Goal: Information Seeking & Learning: Learn about a topic

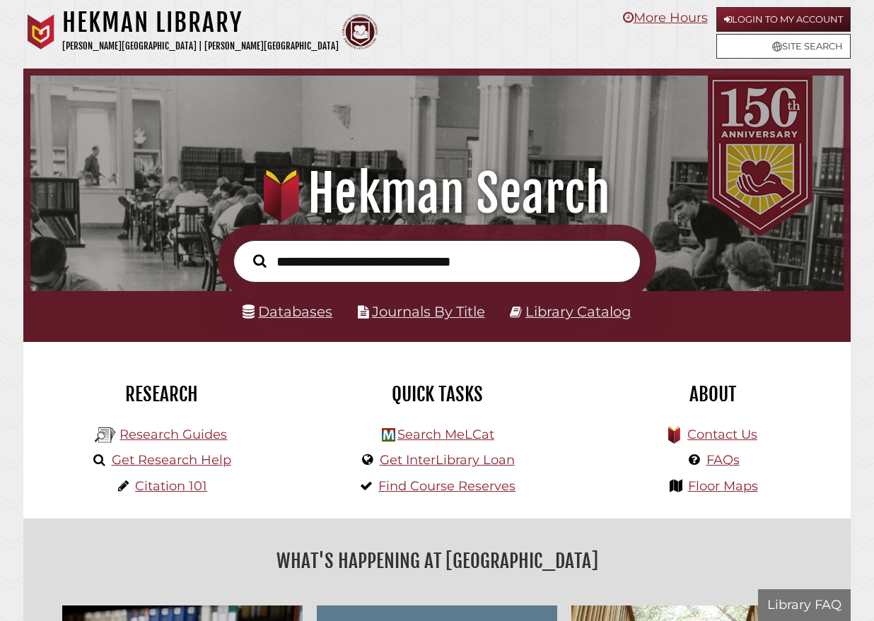
scroll to position [269, 806]
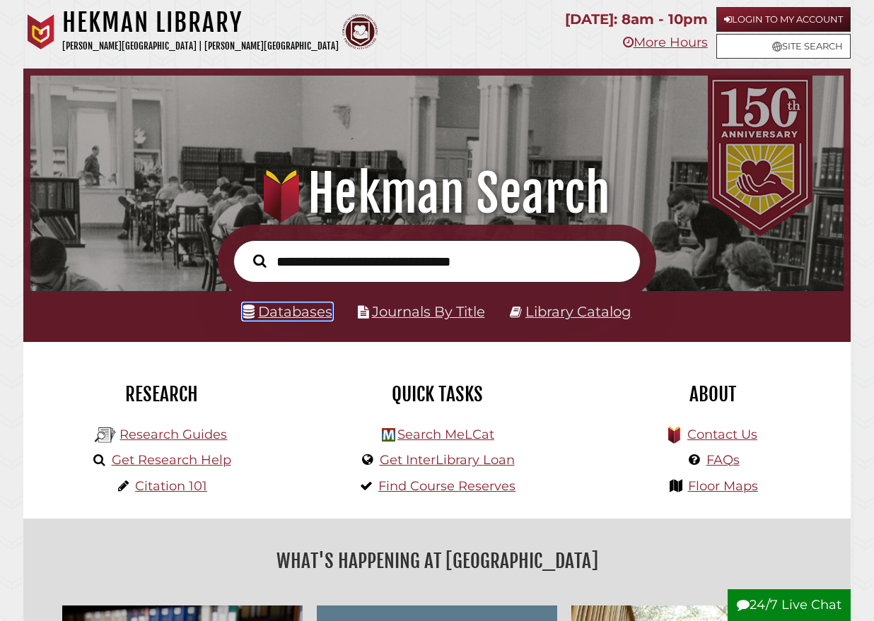
click at [298, 311] on link "Databases" at bounding box center [287, 311] width 90 height 17
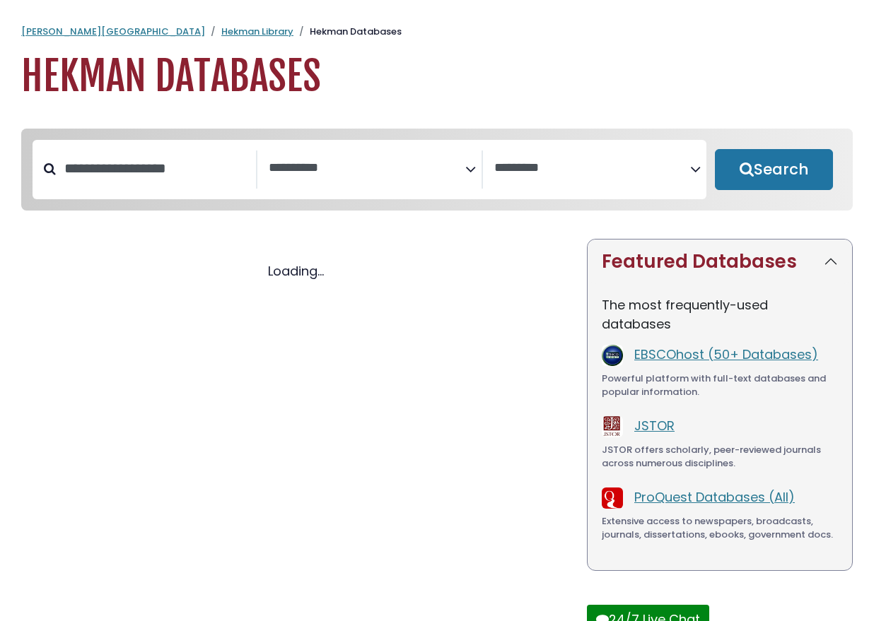
select select "Database Subject Filter"
select select "Database Vendors Filter"
select select "Database Subject Filter"
select select "Database Vendors Filter"
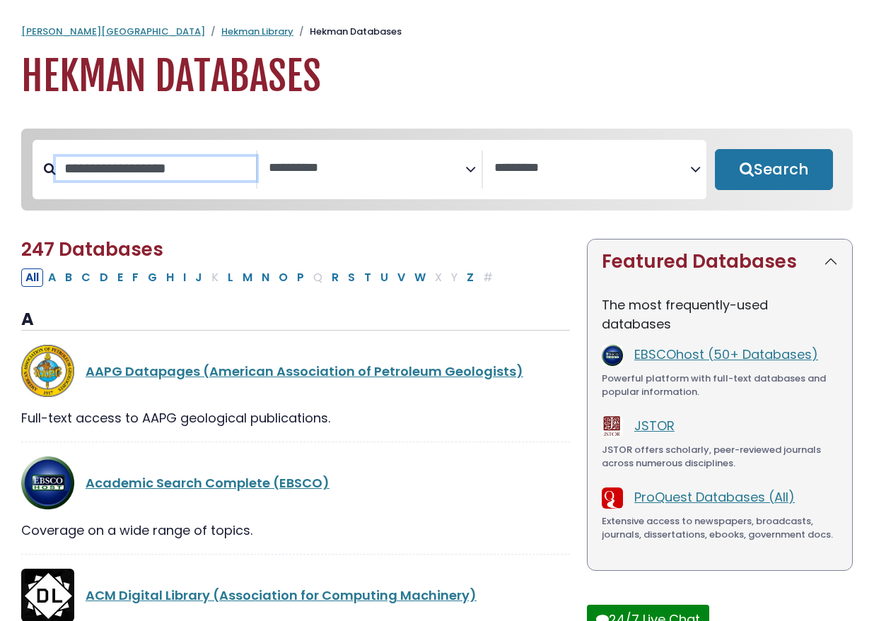
click at [173, 180] on input "Search database by title or keyword" at bounding box center [156, 168] width 200 height 23
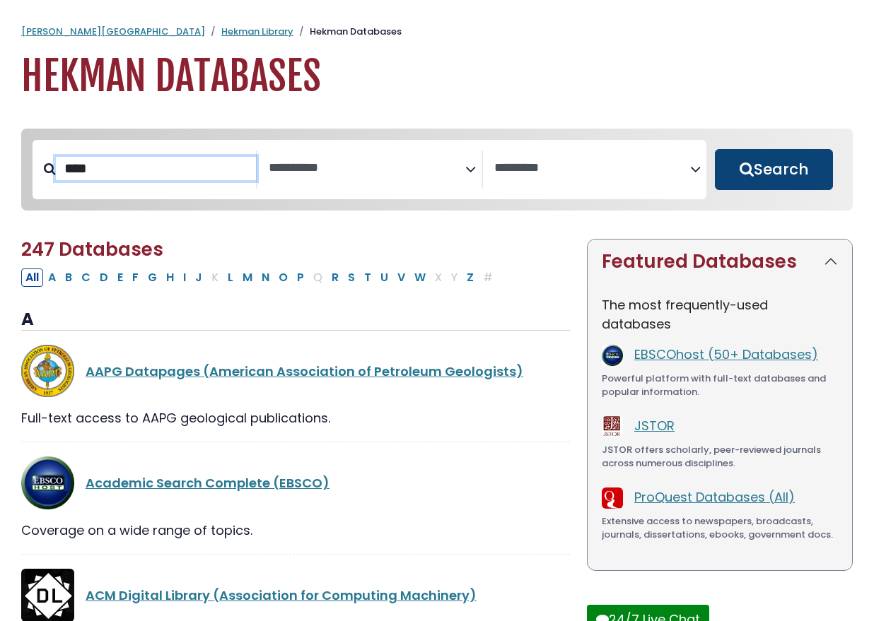
type input "****"
click at [754, 164] on button "Search" at bounding box center [774, 169] width 118 height 41
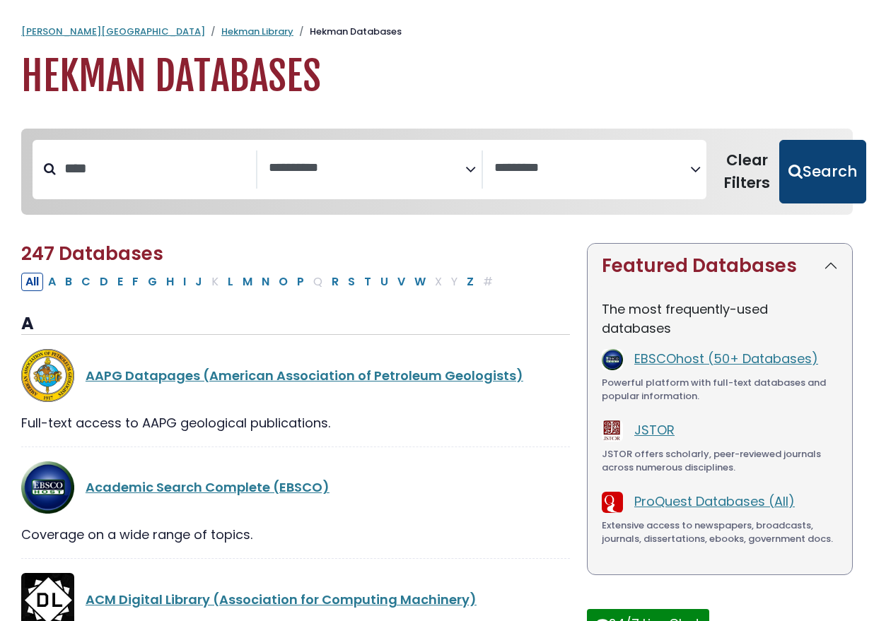
select select "Database Subject Filter"
select select "Database Vendors Filter"
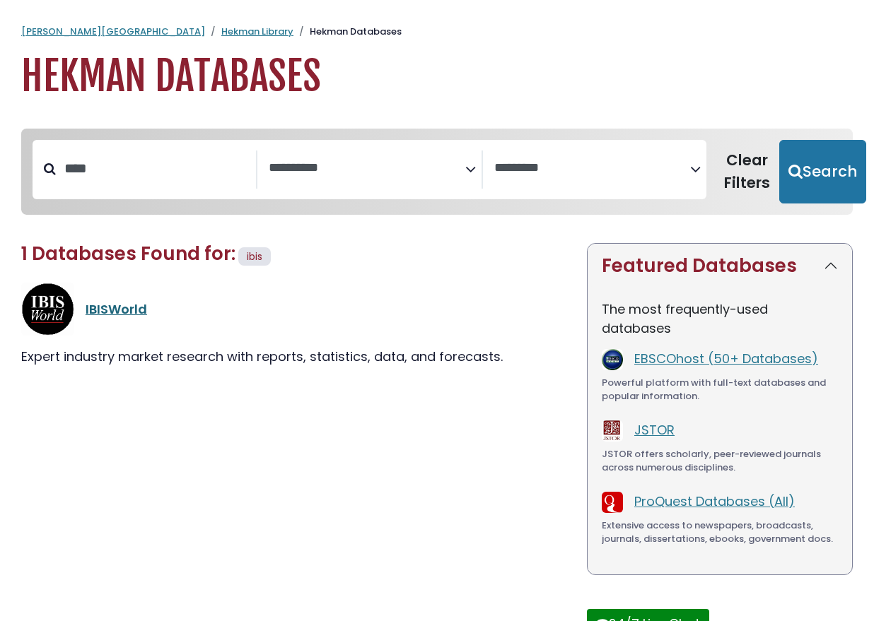
click at [101, 305] on link "IBISWorld" at bounding box center [117, 309] width 62 height 18
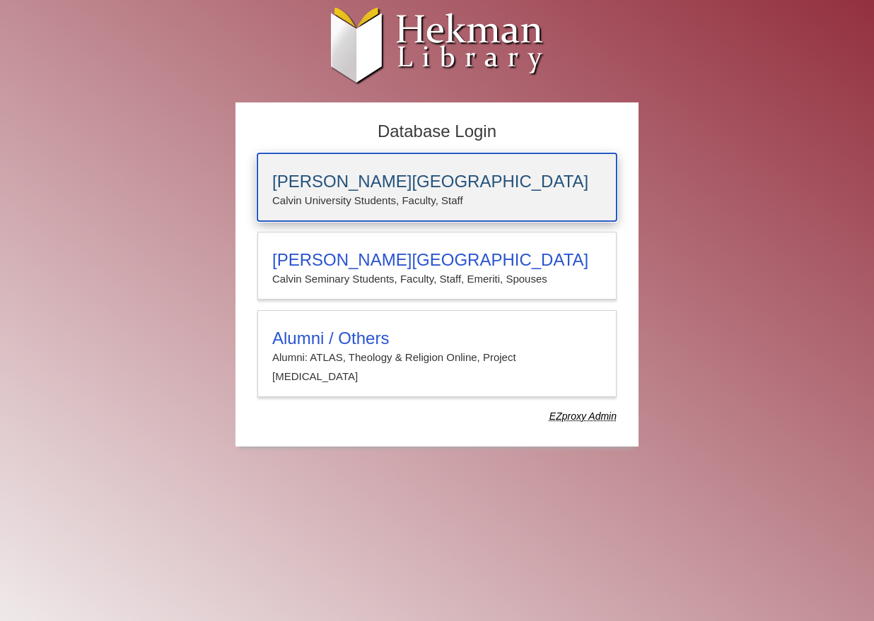
click at [387, 180] on h3 "[PERSON_NAME][GEOGRAPHIC_DATA]" at bounding box center [436, 182] width 329 height 20
